Goal: Check status

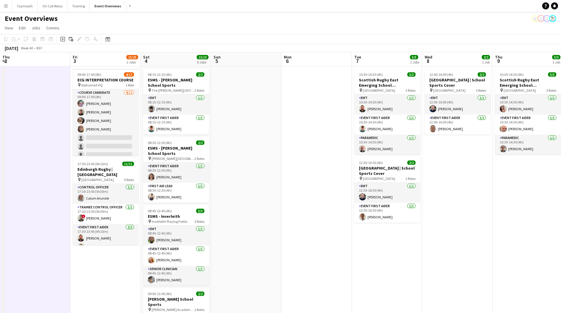
scroll to position [0, 215]
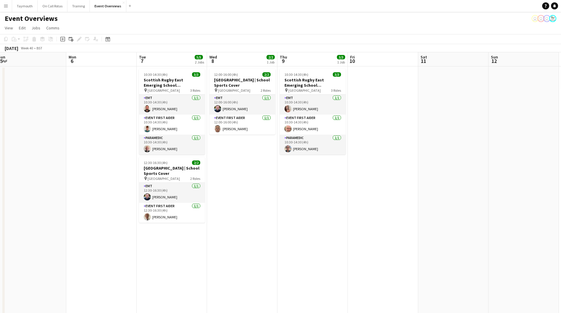
drag, startPoint x: 112, startPoint y: 190, endPoint x: 141, endPoint y: 184, distance: 30.1
click at [126, 187] on app-calendar-viewport "Thu 2 Fri 3 15/23 2 Jobs Sat 4 13/13 6 Jobs Sun 5 Mon 6 Tue 7 5/5 2 Jobs Wed 8 …" at bounding box center [280, 278] width 561 height 453
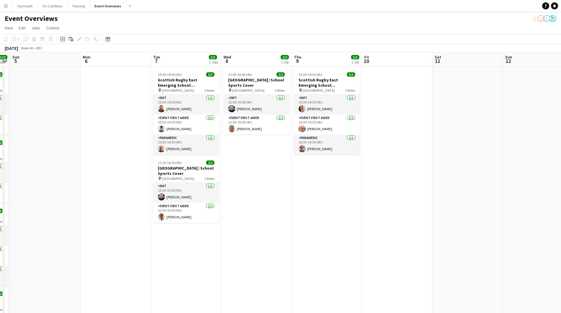
drag, startPoint x: 99, startPoint y: 184, endPoint x: 464, endPoint y: 172, distance: 365.4
click at [456, 172] on app-calendar-viewport "Thu 2 Fri 3 15/23 2 Jobs Sat 4 13/13 6 Jobs Sun 5 Mon 6 Tue 7 5/5 2 Jobs Wed 8 …" at bounding box center [280, 278] width 561 height 453
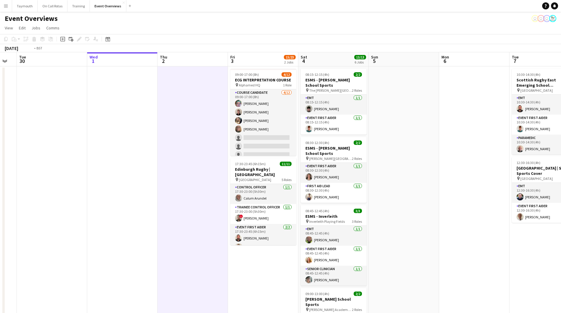
drag, startPoint x: 126, startPoint y: 200, endPoint x: 435, endPoint y: 199, distance: 309.0
click at [397, 200] on app-calendar-viewport "Sat 27 7/7 3 Jobs Sun 28 2/2 1 Job Mon 29 Tue 30 Wed 1 Thu 2 Fri 3 15/23 2 Jobs…" at bounding box center [280, 278] width 561 height 453
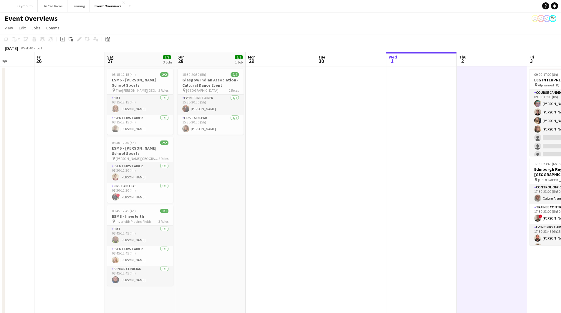
click at [282, 198] on app-calendar-viewport "Tue 23 9/9 1 Job Wed 24 2/2 1 Job Thu 25 Fri 26 Sat 27 7/7 3 Jobs Sun 28 2/2 1 …" at bounding box center [280, 278] width 561 height 453
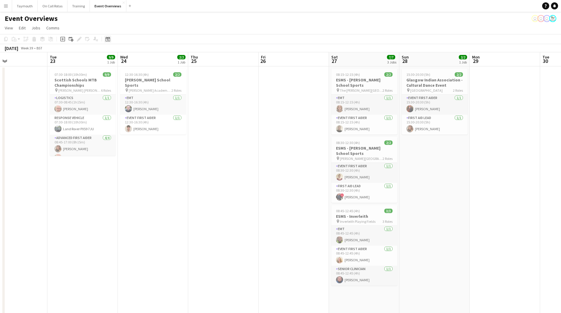
click at [109, 39] on icon at bounding box center [107, 39] width 4 height 5
click at [119, 60] on span "[DATE]" at bounding box center [113, 59] width 11 height 5
click at [129, 89] on span "2025" at bounding box center [125, 89] width 12 height 7
click at [128, 90] on span "JUN" at bounding box center [125, 89] width 12 height 7
click at [140, 106] on span "20" at bounding box center [139, 106] width 7 height 7
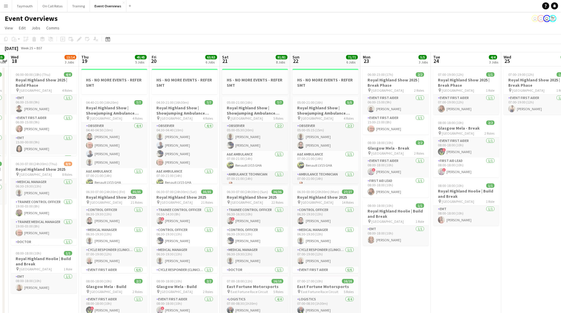
scroll to position [0, 154]
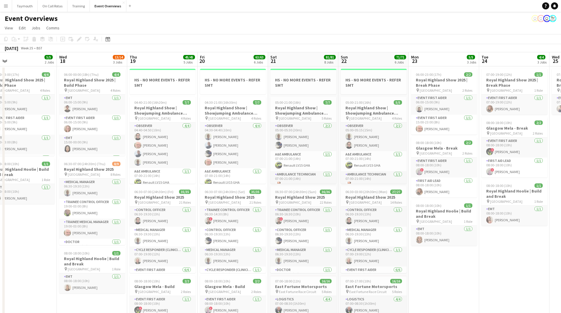
drag, startPoint x: 118, startPoint y: 206, endPoint x: 225, endPoint y: 210, distance: 107.2
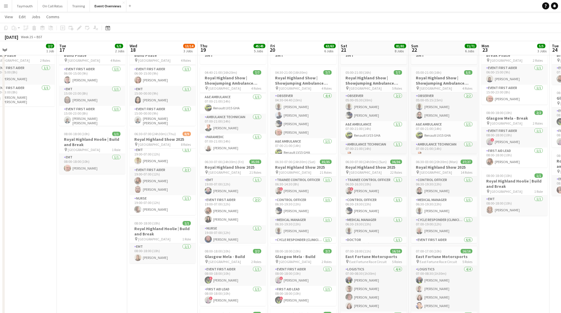
scroll to position [473, 0]
